Goal: Task Accomplishment & Management: Manage account settings

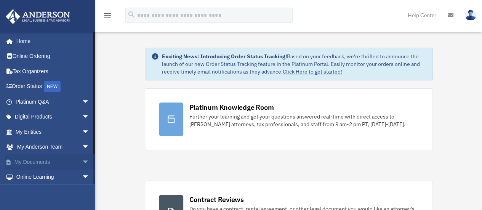
click at [82, 160] on span "arrow_drop_down" at bounding box center [89, 162] width 15 height 16
click at [37, 176] on link "Box" at bounding box center [56, 177] width 90 height 15
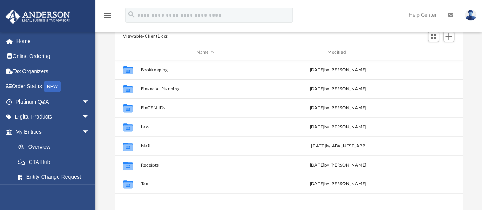
scroll to position [71, 0]
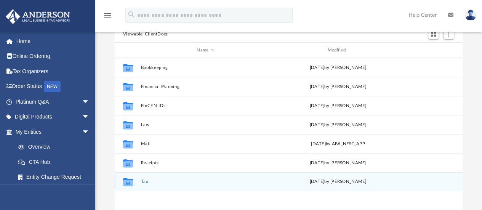
click at [146, 182] on button "Tax" at bounding box center [205, 181] width 129 height 5
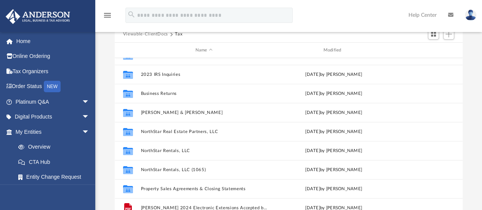
scroll to position [0, 0]
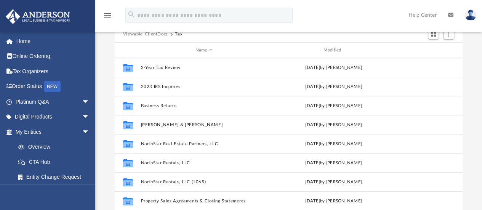
click at [160, 33] on button "Viewable-ClientDocs" at bounding box center [145, 34] width 45 height 7
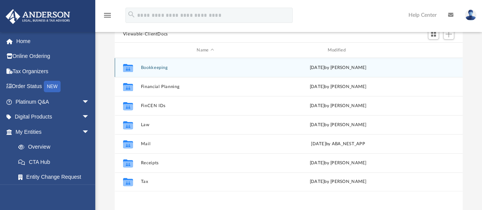
click at [152, 65] on button "Bookkeeping" at bounding box center [205, 67] width 129 height 5
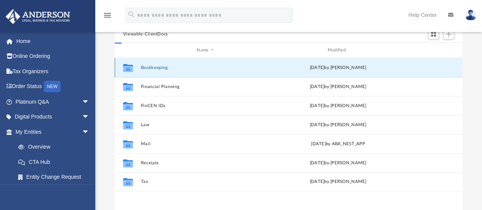
click at [152, 65] on button "Bookkeeping" at bounding box center [205, 67] width 129 height 5
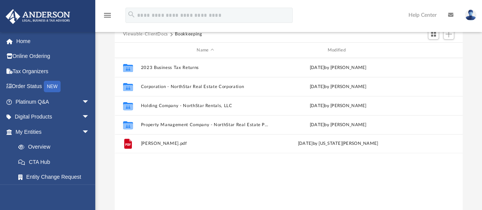
click at [152, 34] on button "Viewable-ClientDocs" at bounding box center [145, 34] width 45 height 7
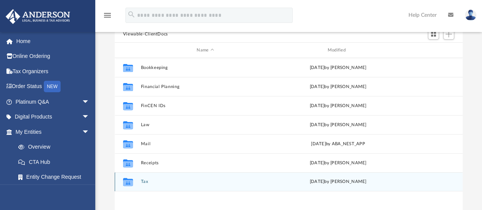
click at [144, 183] on button "Tax" at bounding box center [205, 181] width 129 height 5
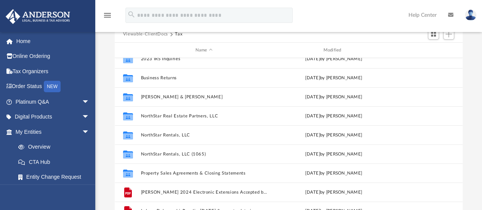
scroll to position [32, 0]
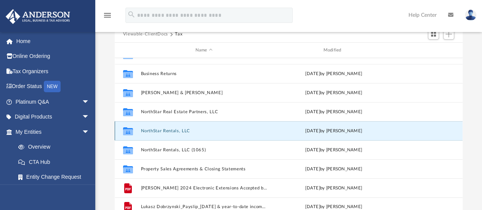
click at [147, 129] on button "NorthStar Rentals, LLC" at bounding box center [204, 130] width 126 height 5
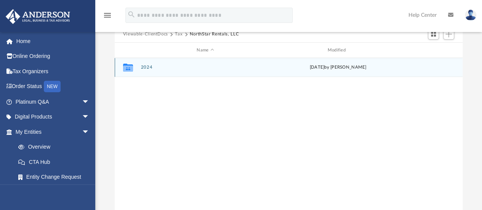
click at [145, 66] on button "2024" at bounding box center [205, 67] width 129 height 5
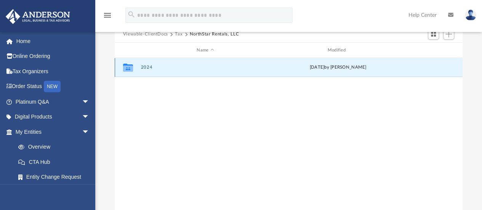
click at [145, 66] on button "2024" at bounding box center [205, 67] width 129 height 5
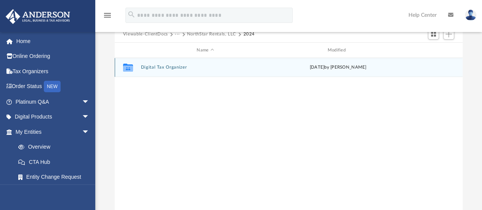
click at [156, 68] on button "Digital Tax Organizer" at bounding box center [205, 67] width 129 height 5
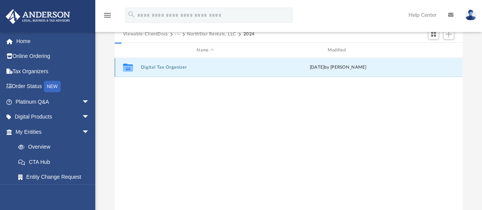
click at [156, 68] on button "Digital Tax Organizer" at bounding box center [205, 67] width 129 height 5
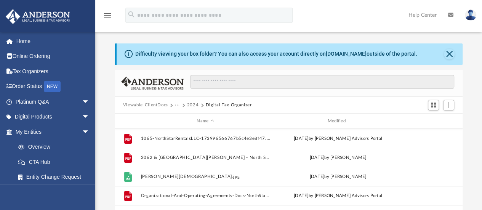
click at [162, 105] on button "Viewable-ClientDocs" at bounding box center [145, 105] width 45 height 7
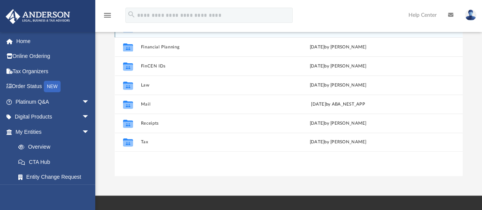
scroll to position [119, 0]
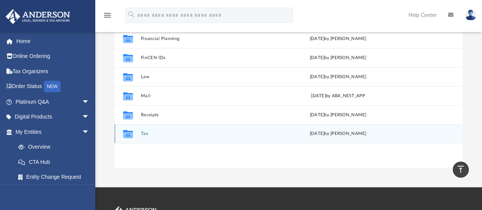
click at [148, 136] on div "Collaborated Folder Tax [DATE] by [PERSON_NAME]" at bounding box center [289, 133] width 348 height 19
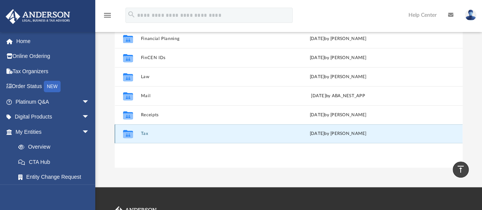
click at [146, 133] on button "Tax" at bounding box center [205, 133] width 129 height 5
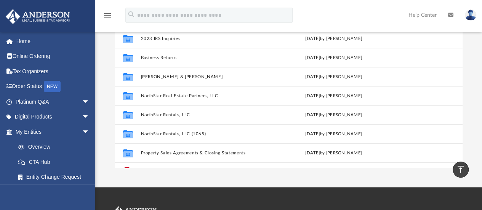
click at [214, 173] on div "App [PERSON_NAME][EMAIL_ADDRESS][DOMAIN_NAME] Sign Out [EMAIL_ADDRESS][DOMAIN_N…" at bounding box center [241, 34] width 482 height 306
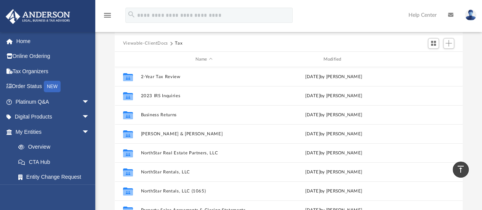
scroll to position [60, 0]
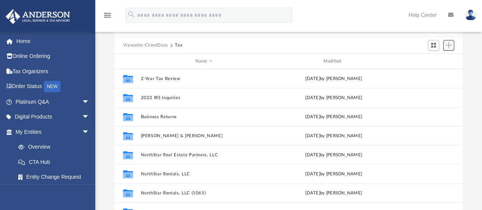
click at [451, 44] on span "Add" at bounding box center [448, 45] width 6 height 6
click at [432, 73] on li "New Folder" at bounding box center [437, 72] width 24 height 8
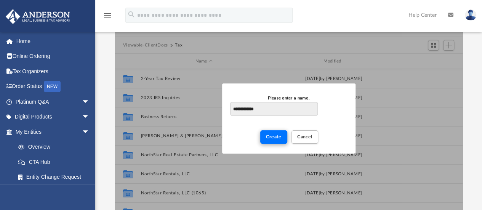
type input "**********"
click at [275, 136] on span "Create" at bounding box center [274, 136] width 16 height 5
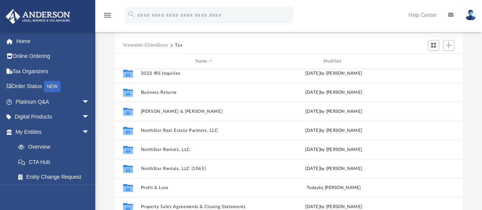
scroll to position [51, 0]
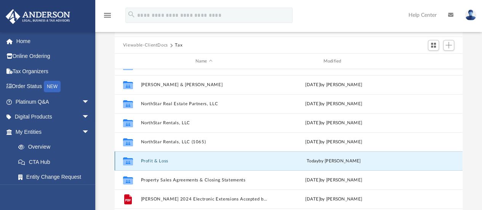
click at [161, 159] on button "Profit & Loss" at bounding box center [204, 160] width 126 height 5
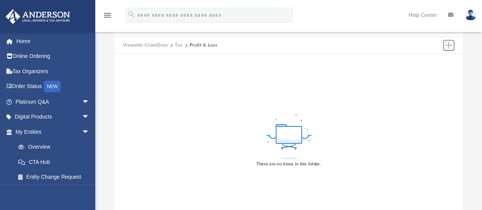
click at [445, 45] on span "Add" at bounding box center [448, 45] width 6 height 6
click at [427, 73] on li "New Folder" at bounding box center [437, 72] width 24 height 8
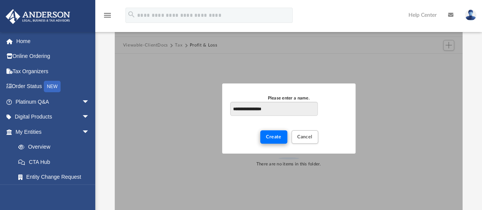
type input "**********"
click at [273, 136] on span "Create" at bounding box center [274, 136] width 16 height 5
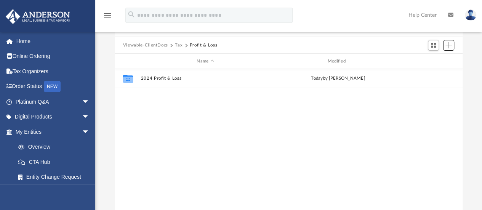
scroll to position [167, 342]
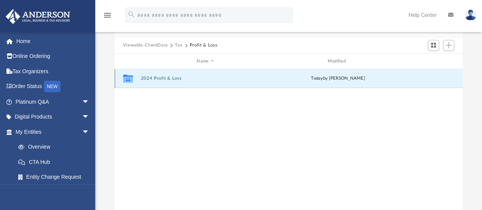
click at [170, 80] on button "2024 Profit & Loss" at bounding box center [205, 78] width 129 height 5
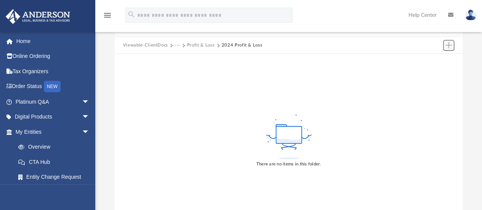
click at [446, 43] on span "Add" at bounding box center [448, 45] width 6 height 6
click at [429, 60] on li "Upload" at bounding box center [437, 60] width 24 height 8
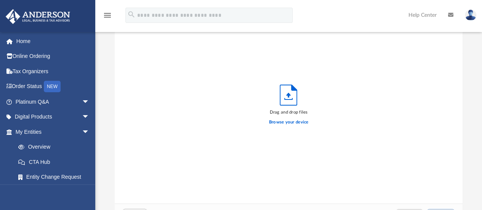
scroll to position [187, 342]
click at [287, 121] on label "Browse your device" at bounding box center [289, 122] width 40 height 7
click at [0, 0] on input "Browse your device" at bounding box center [0, 0] width 0 height 0
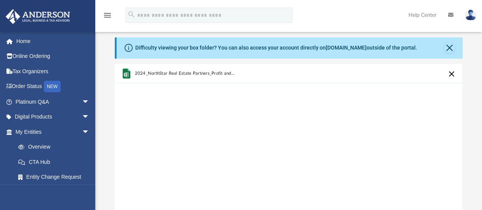
scroll to position [0, 0]
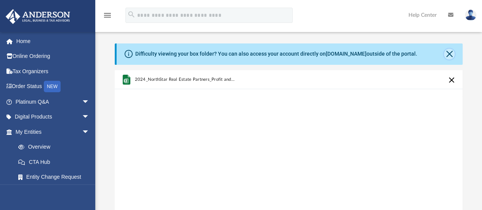
click at [449, 51] on button "Close" at bounding box center [449, 54] width 11 height 11
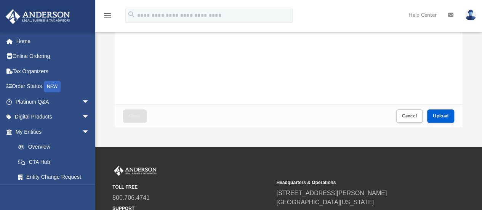
scroll to position [130, 0]
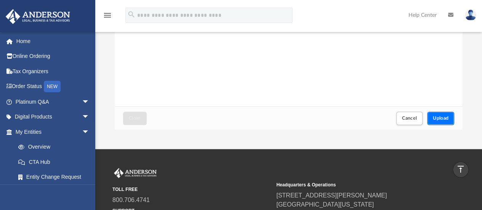
click at [439, 114] on button "Upload" at bounding box center [440, 118] width 27 height 13
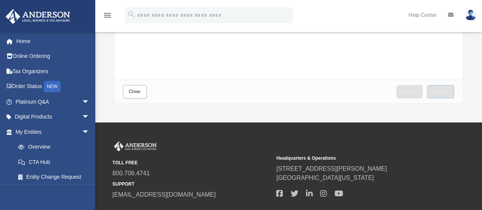
scroll to position [176, 0]
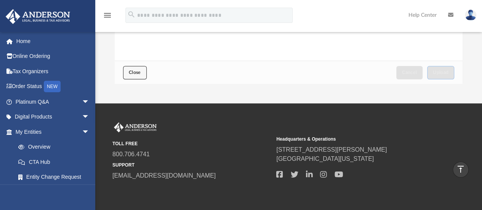
click at [136, 72] on span "Close" at bounding box center [135, 72] width 12 height 5
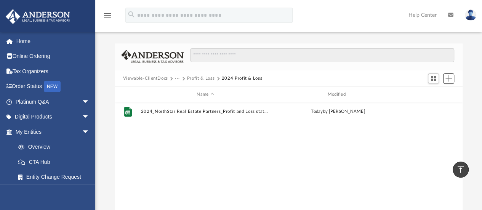
scroll to position [167, 342]
click at [197, 76] on button "Profit & Loss" at bounding box center [200, 78] width 27 height 7
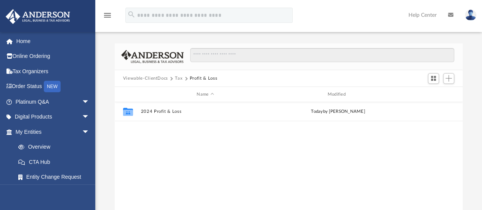
click at [175, 77] on button "Tax" at bounding box center [179, 78] width 8 height 7
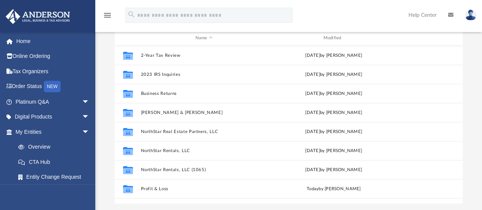
scroll to position [56, 0]
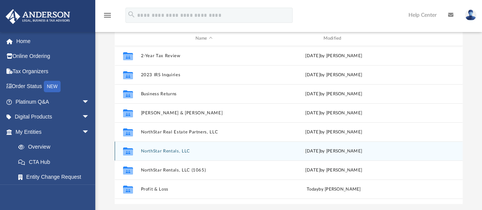
click at [174, 150] on button "NorthStar Rentals, LLC" at bounding box center [204, 151] width 126 height 5
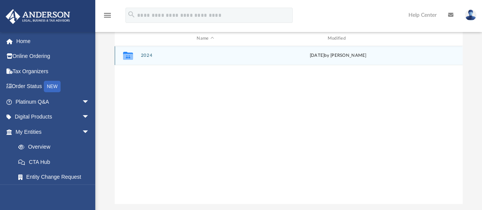
click at [147, 55] on button "2024" at bounding box center [205, 55] width 129 height 5
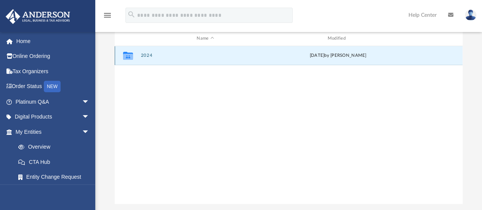
click at [147, 55] on button "2024" at bounding box center [205, 55] width 129 height 5
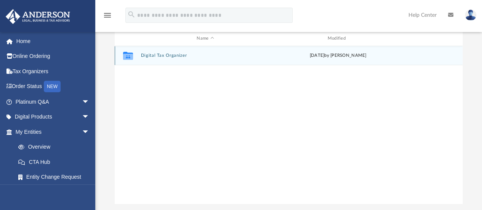
click at [158, 53] on button "Digital Tax Organizer" at bounding box center [205, 55] width 129 height 5
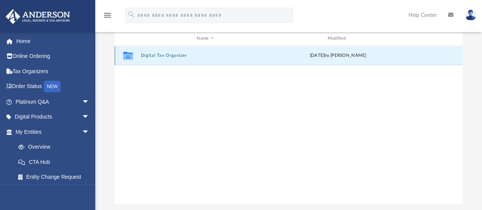
click at [158, 53] on button "Digital Tax Organizer" at bounding box center [205, 55] width 129 height 5
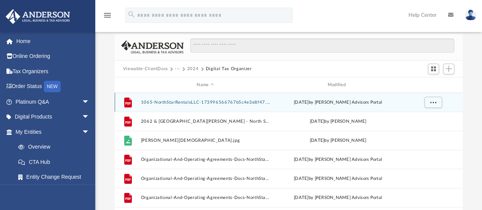
scroll to position [9, 0]
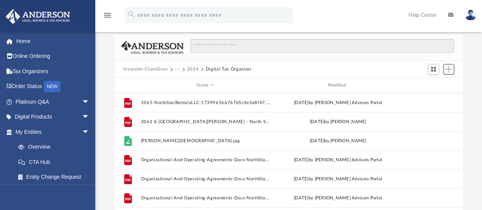
click at [450, 69] on span "Add" at bounding box center [448, 69] width 6 height 6
click at [428, 85] on li "Upload" at bounding box center [437, 84] width 24 height 8
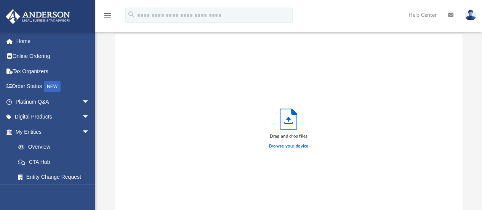
scroll to position [187, 342]
click at [277, 147] on label "Browse your device" at bounding box center [289, 146] width 40 height 7
click at [0, 0] on input "Browse your device" at bounding box center [0, 0] width 0 height 0
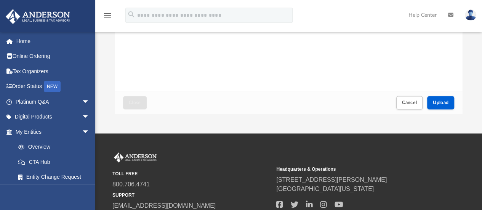
scroll to position [146, 0]
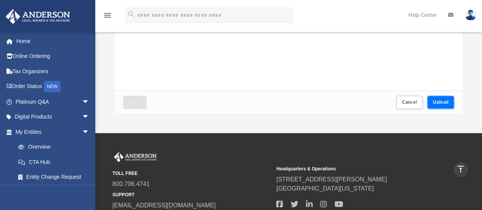
click at [438, 96] on button "Upload" at bounding box center [440, 102] width 27 height 13
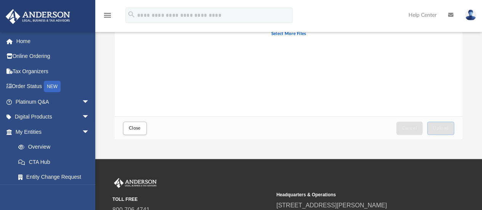
scroll to position [121, 0]
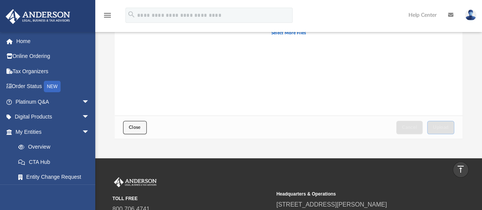
click at [133, 122] on button "Close" at bounding box center [135, 127] width 24 height 13
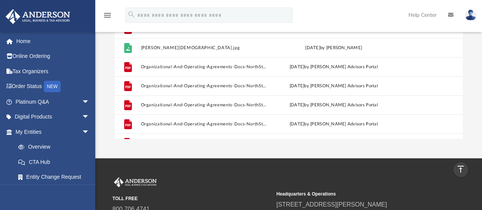
scroll to position [0, 0]
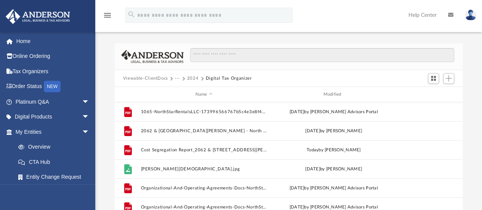
click at [190, 78] on button "2024" at bounding box center [193, 78] width 12 height 7
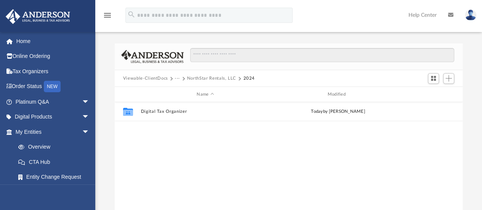
click at [177, 77] on button "···" at bounding box center [177, 78] width 5 height 7
click at [181, 90] on li "Tax" at bounding box center [182, 92] width 7 height 8
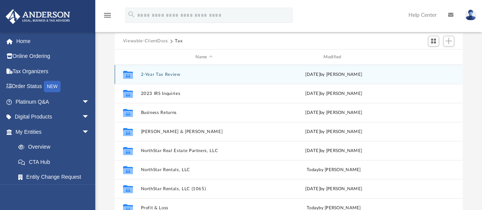
scroll to position [35, 0]
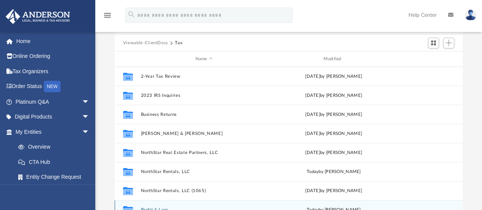
click at [164, 207] on button "Profit & Loss" at bounding box center [204, 209] width 126 height 5
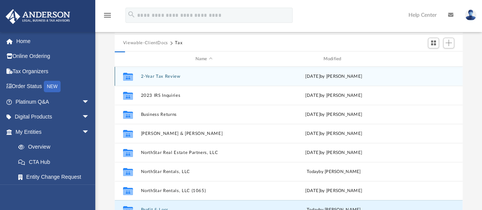
scroll to position [44, 0]
